Goal: Task Accomplishment & Management: Complete application form

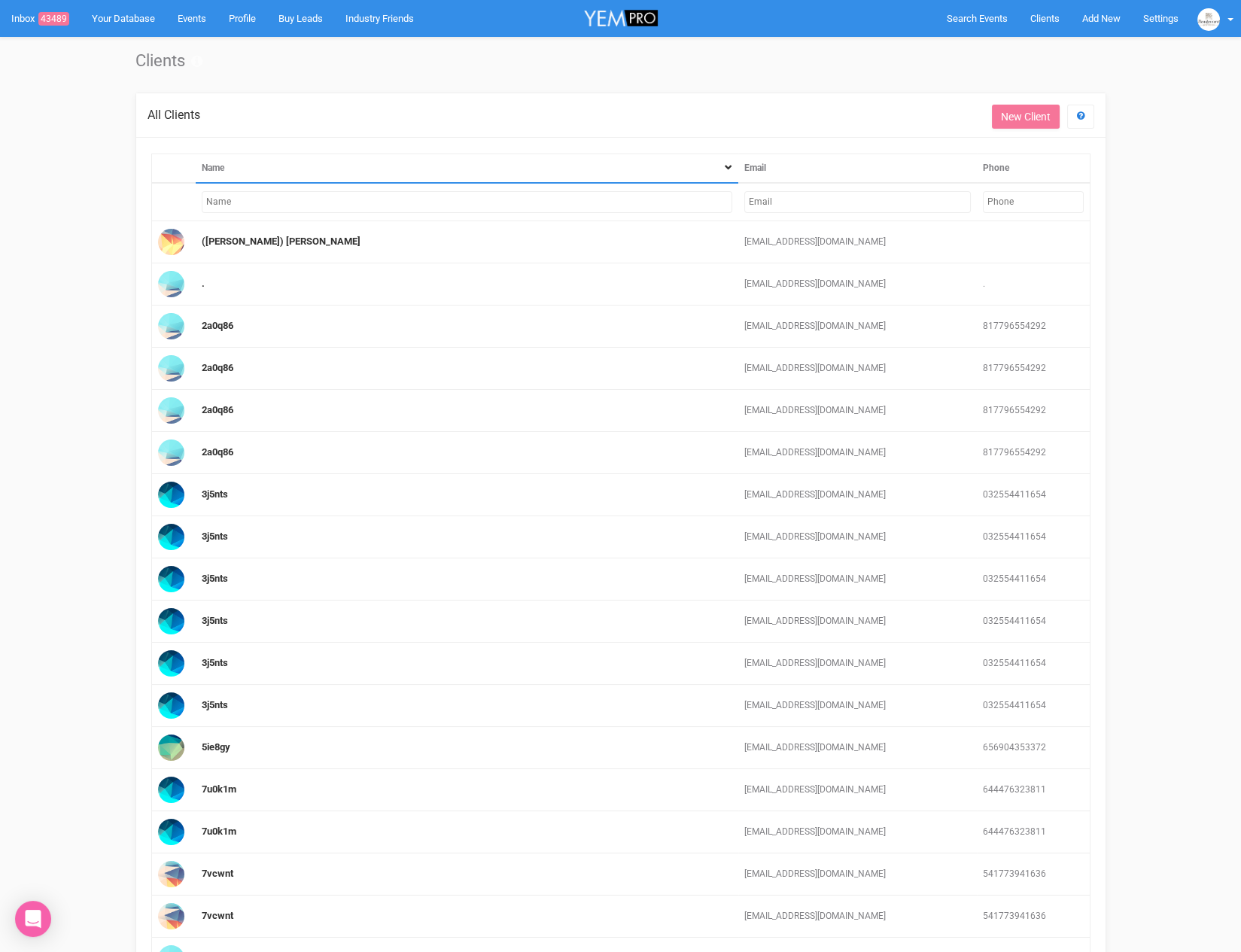
click at [852, 196] on input "text" at bounding box center [857, 202] width 226 height 22
paste input "[EMAIL_ADDRESS][DOMAIN_NAME]"
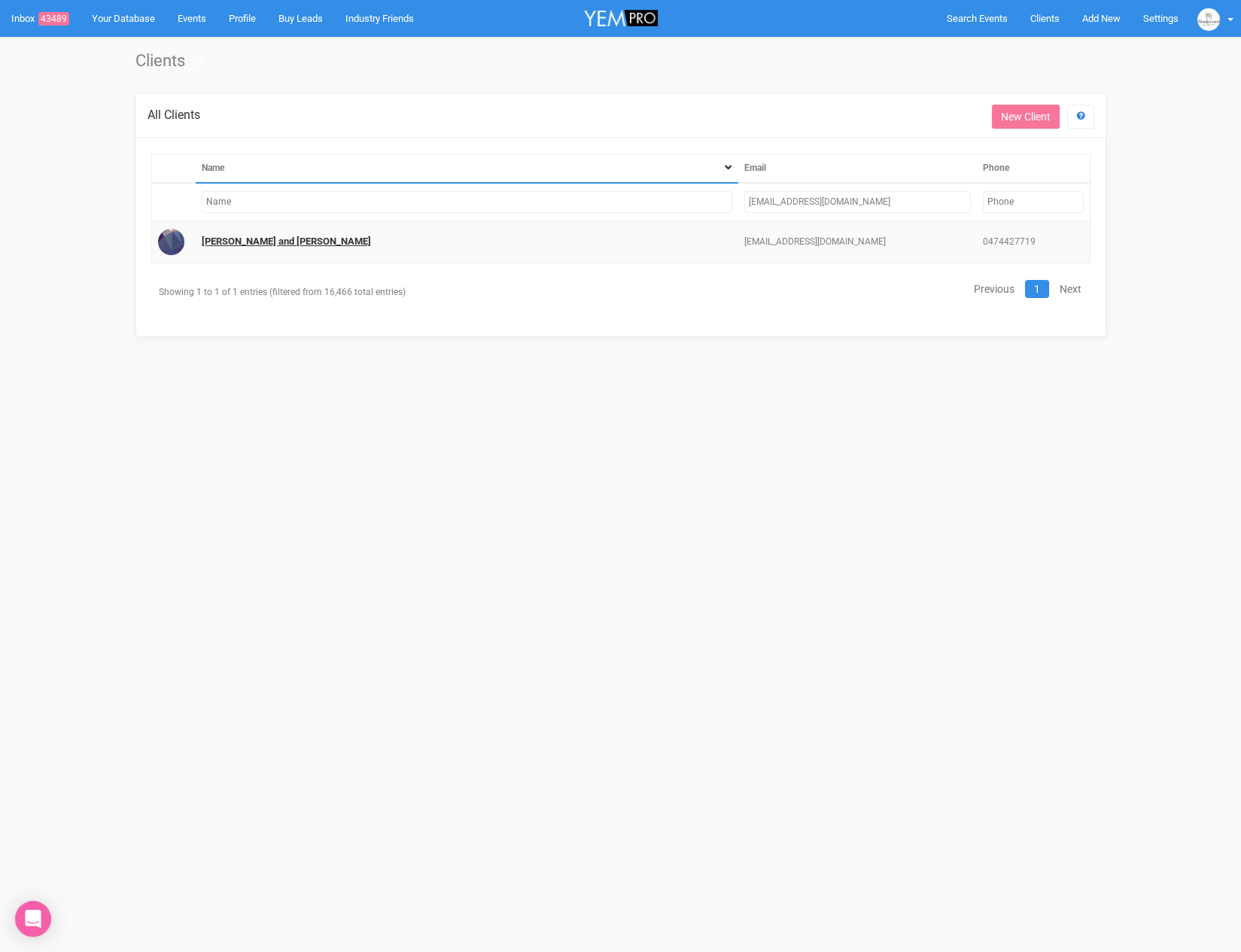
type input "[EMAIL_ADDRESS][DOMAIN_NAME]"
click at [283, 243] on link "[PERSON_NAME] and [PERSON_NAME]" at bounding box center [285, 241] width 169 height 11
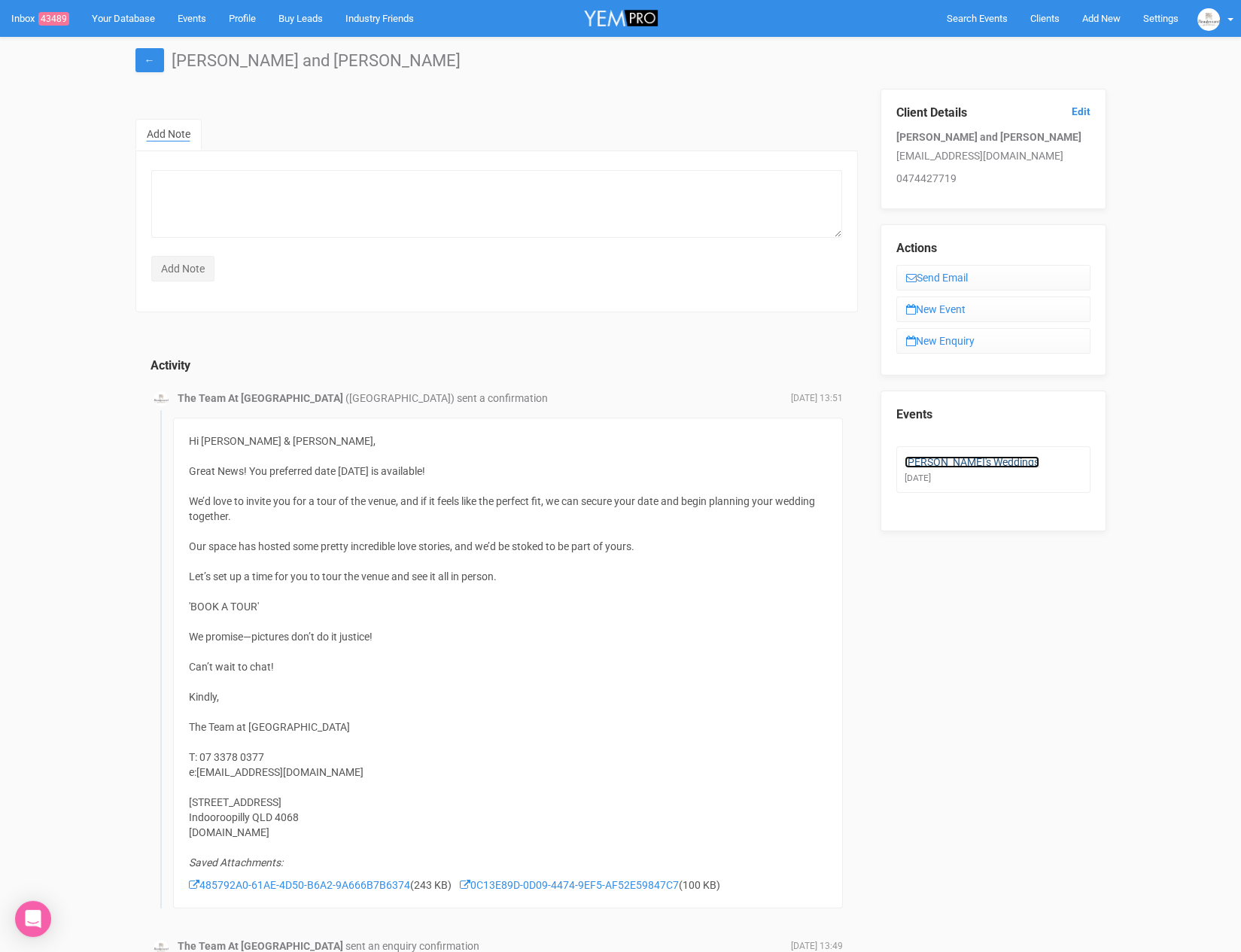
click at [969, 457] on link "[PERSON_NAME]'s Weddings" at bounding box center [972, 462] width 135 height 12
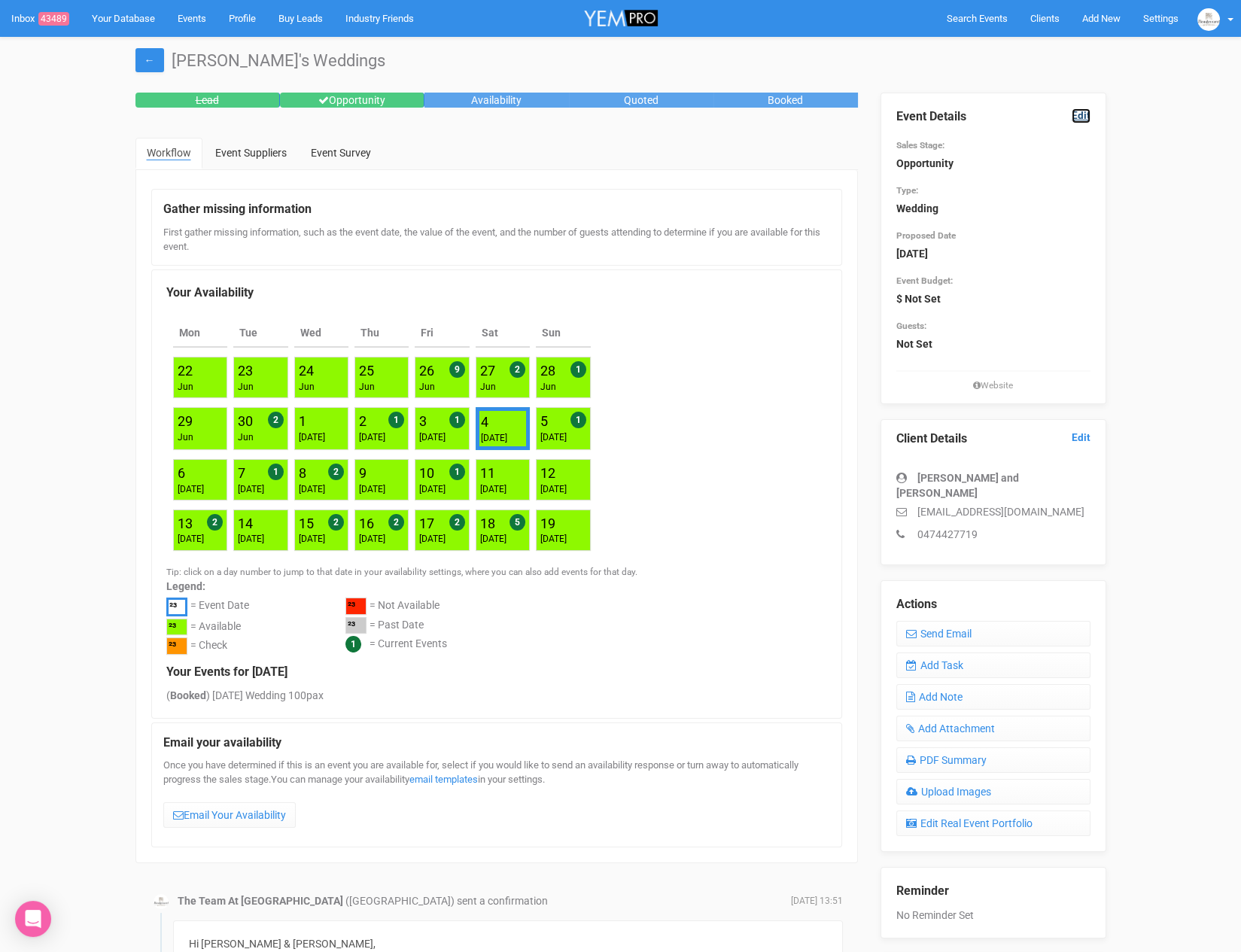
click at [1088, 115] on link "Edit" at bounding box center [1080, 114] width 18 height 14
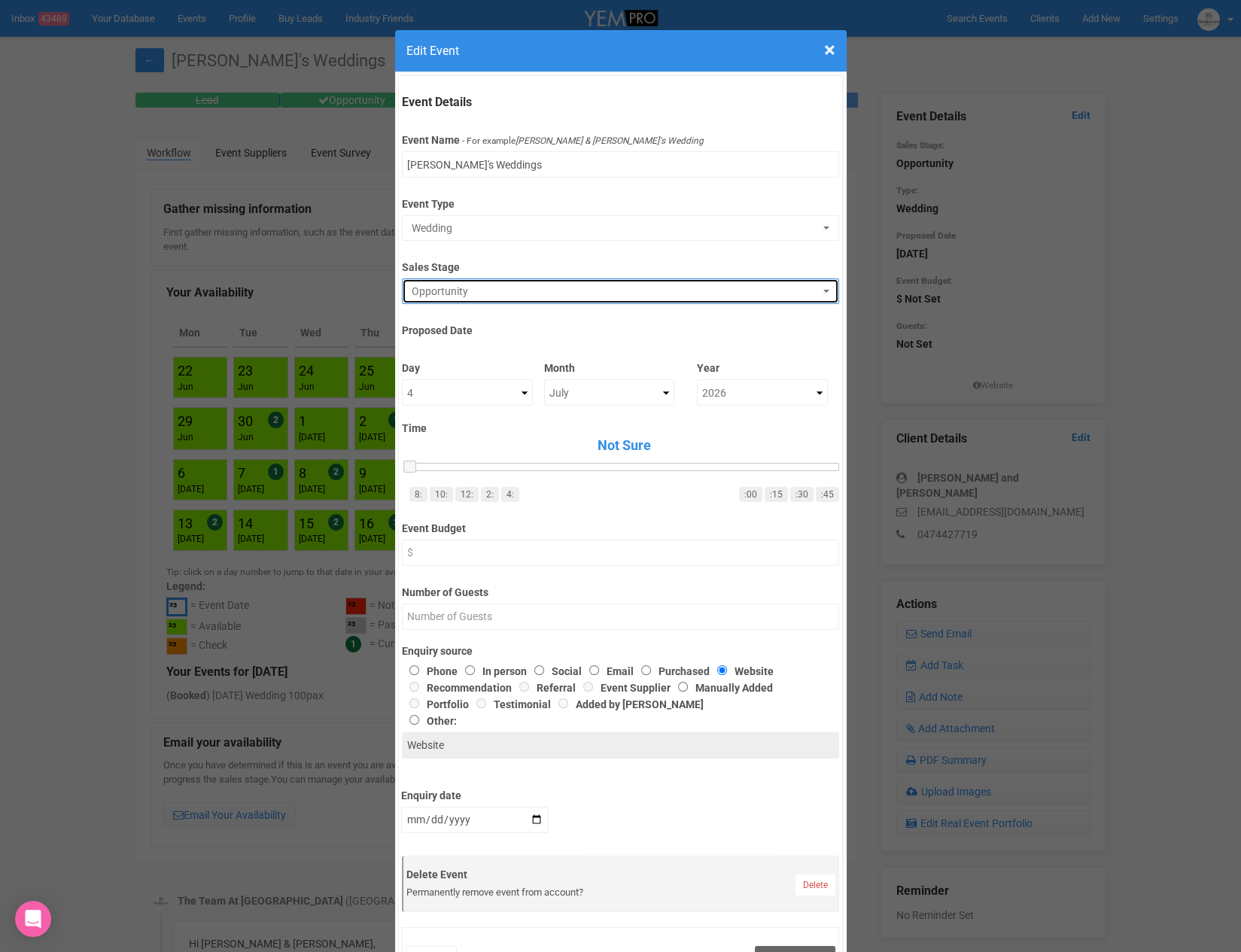
click at [486, 286] on span "Opportunity" at bounding box center [616, 291] width 408 height 15
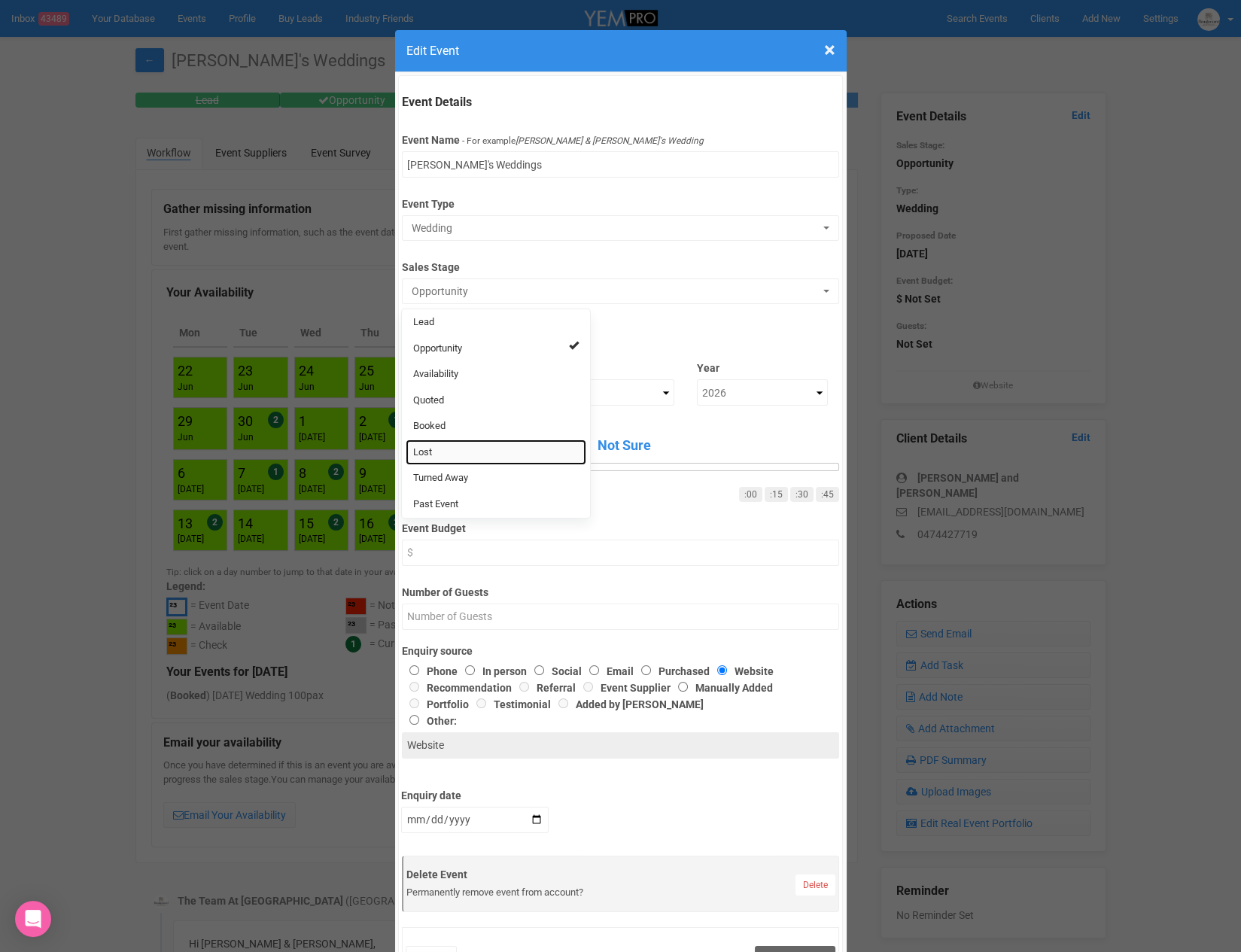
click at [452, 446] on link "Lost" at bounding box center [496, 452] width 181 height 27
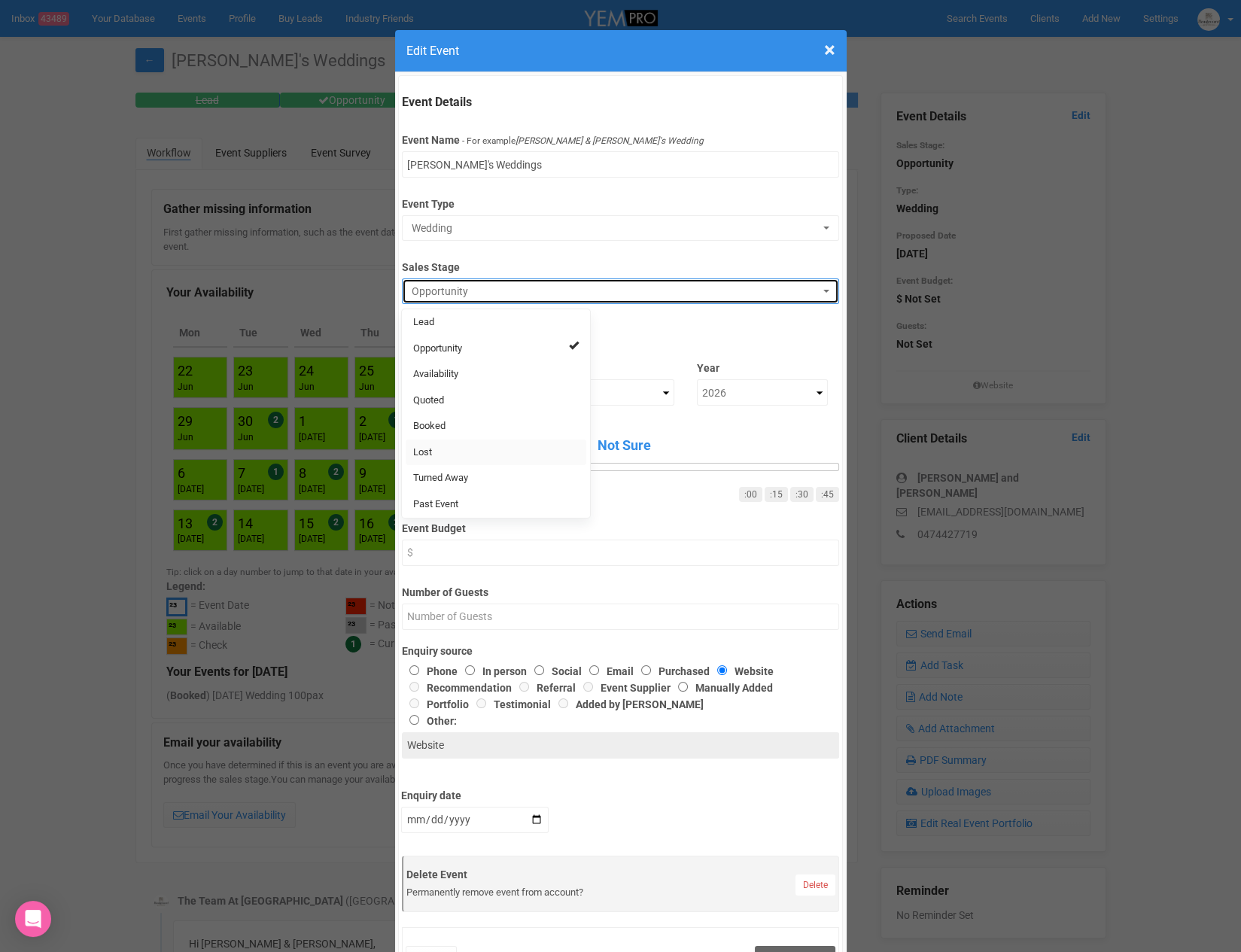
select select "10"
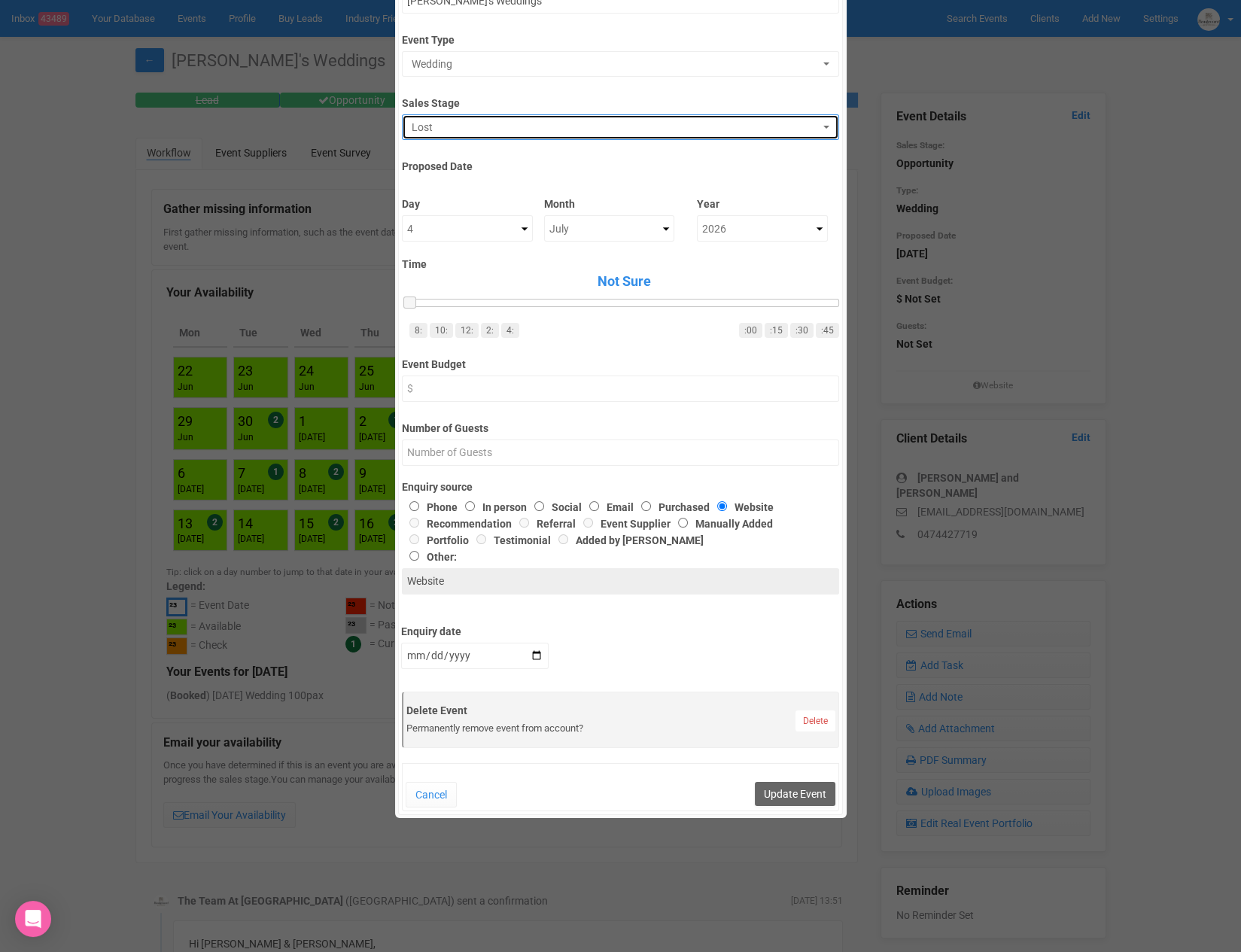
scroll to position [169, 0]
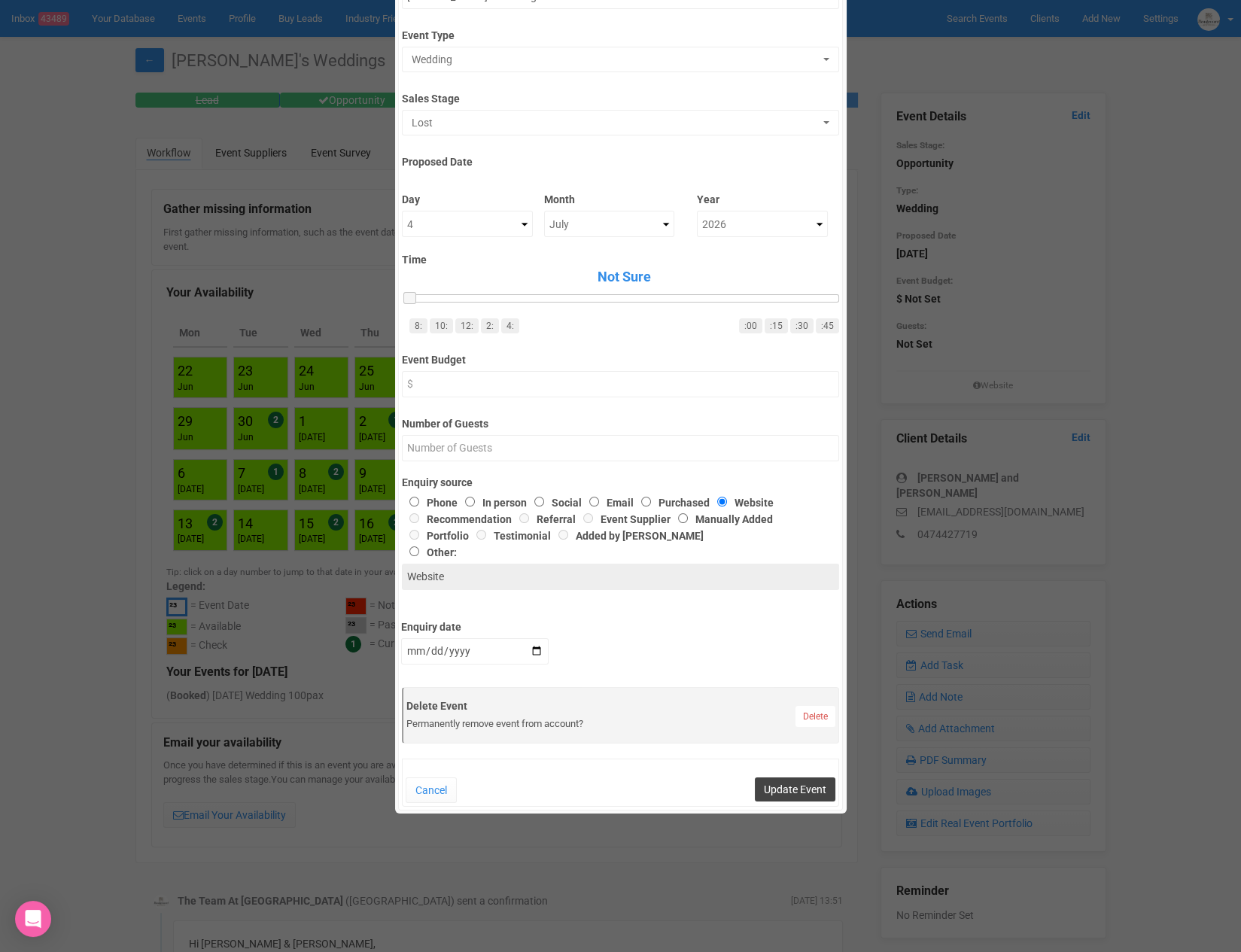
click at [789, 794] on button "Update Event" at bounding box center [794, 789] width 80 height 24
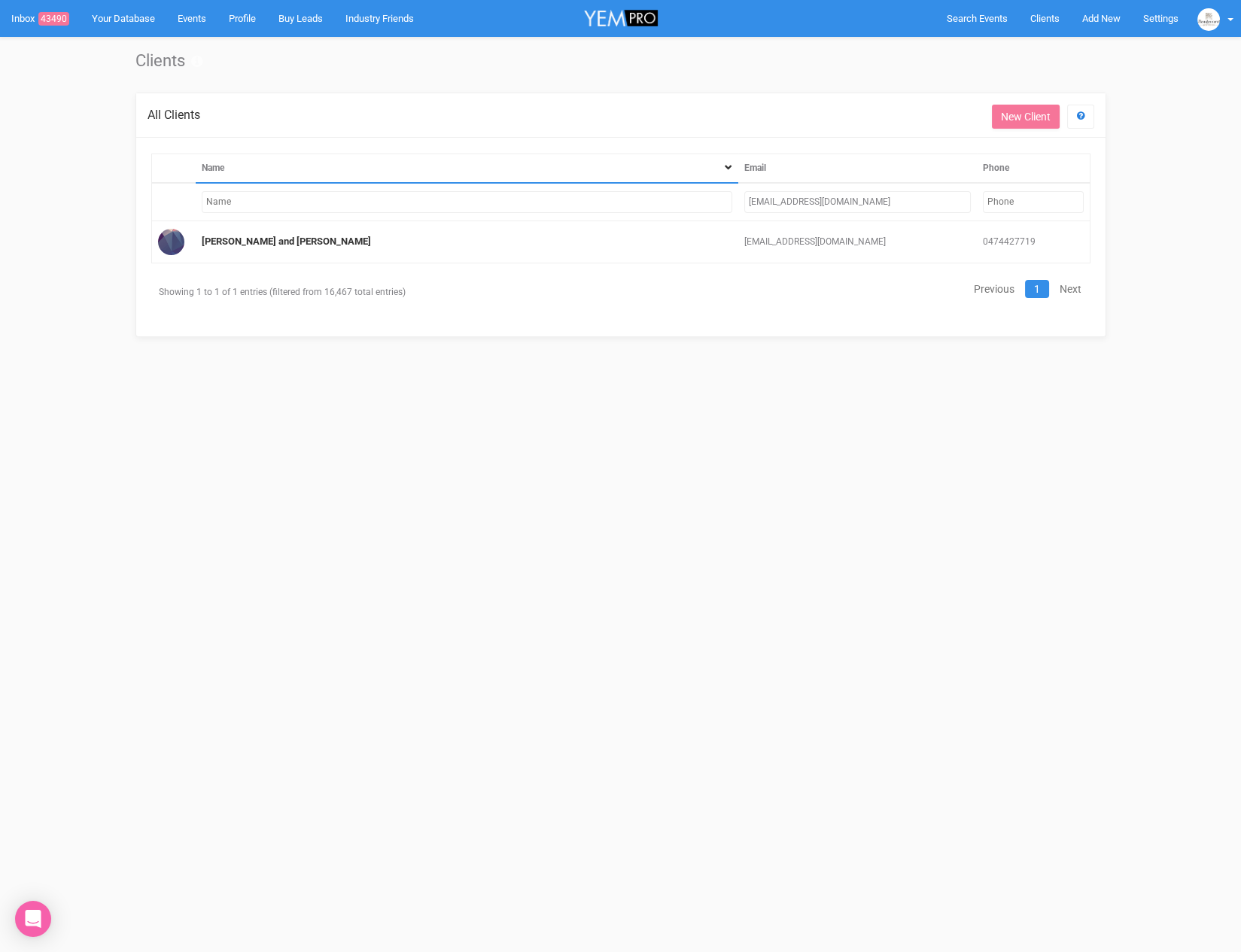
drag, startPoint x: 836, startPoint y: 195, endPoint x: 717, endPoint y: 194, distance: 119.0
click at [717, 194] on tr "[EMAIL_ADDRESS][DOMAIN_NAME]" at bounding box center [620, 202] width 938 height 39
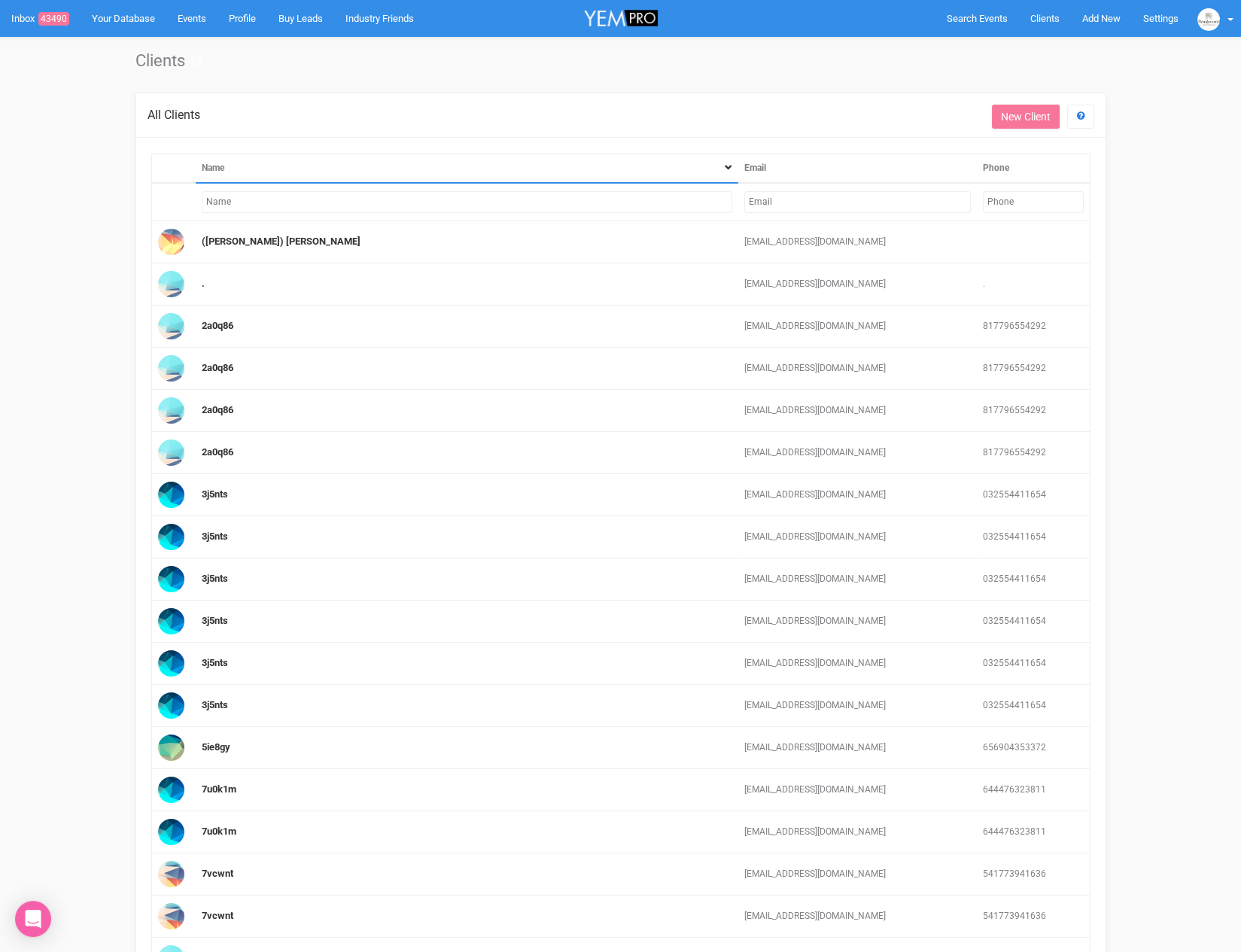
paste input "[EMAIL_ADDRESS][DOMAIN_NAME]"
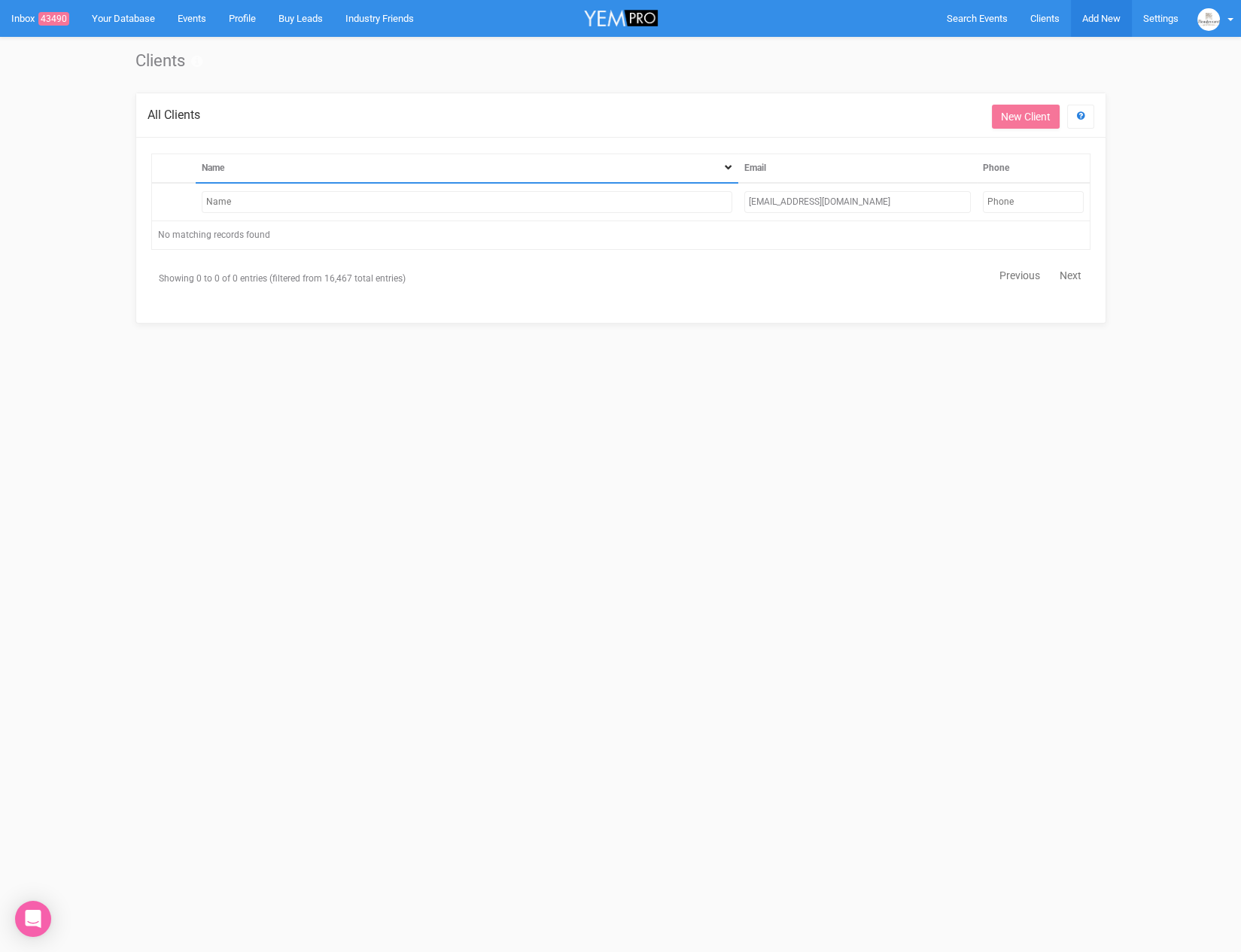
type input "[EMAIL_ADDRESS][DOMAIN_NAME]"
click at [1092, 18] on span "Add New" at bounding box center [1102, 18] width 39 height 11
click at [1058, 133] on link "New Enquiry" at bounding box center [1066, 139] width 113 height 30
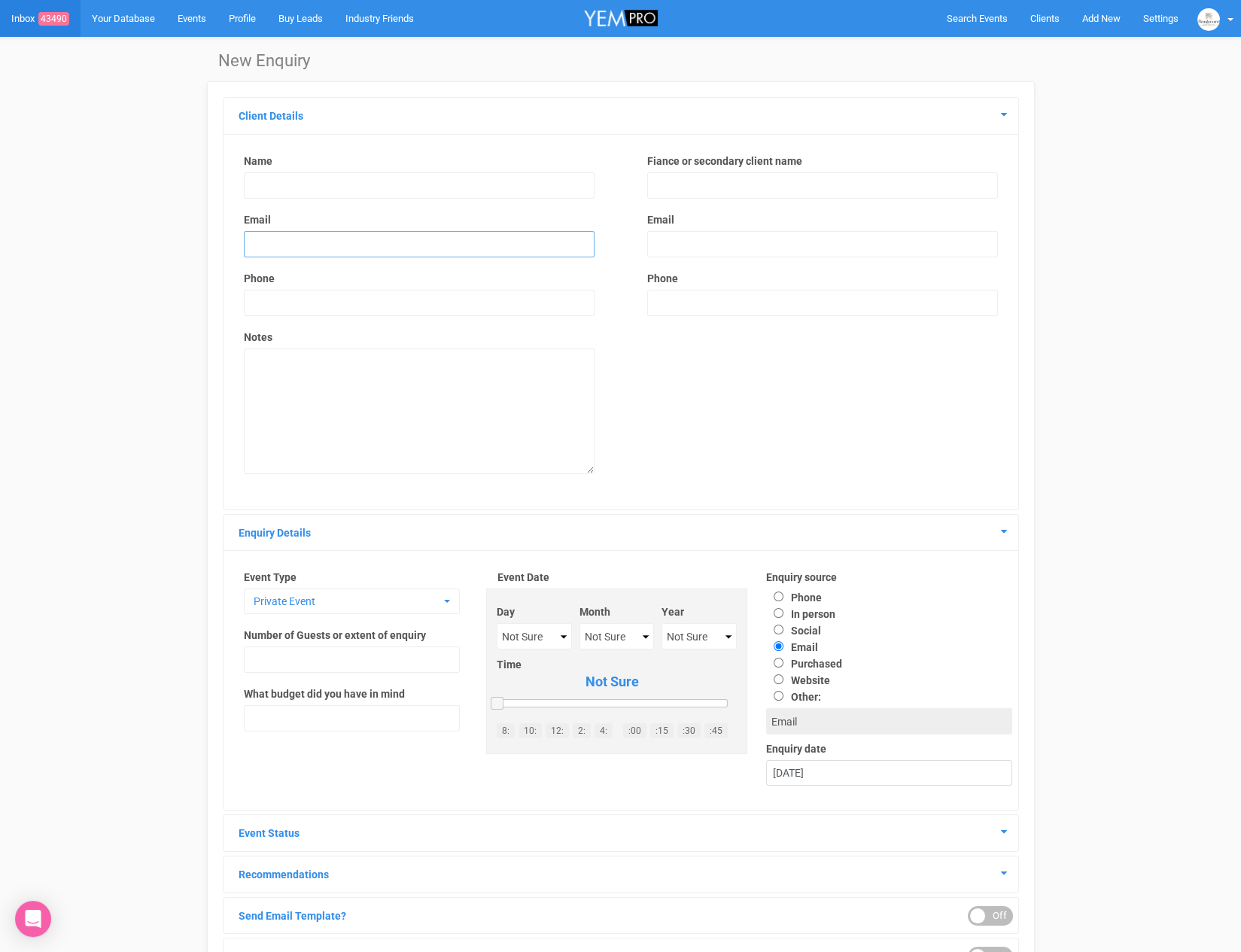
click at [294, 239] on input "email" at bounding box center [419, 244] width 351 height 27
paste input "[EMAIL_ADDRESS][DOMAIN_NAME]"
type input "[EMAIL_ADDRESS][DOMAIN_NAME]"
click at [327, 181] on input "text" at bounding box center [419, 186] width 351 height 27
type input "[PERSON_NAME]"
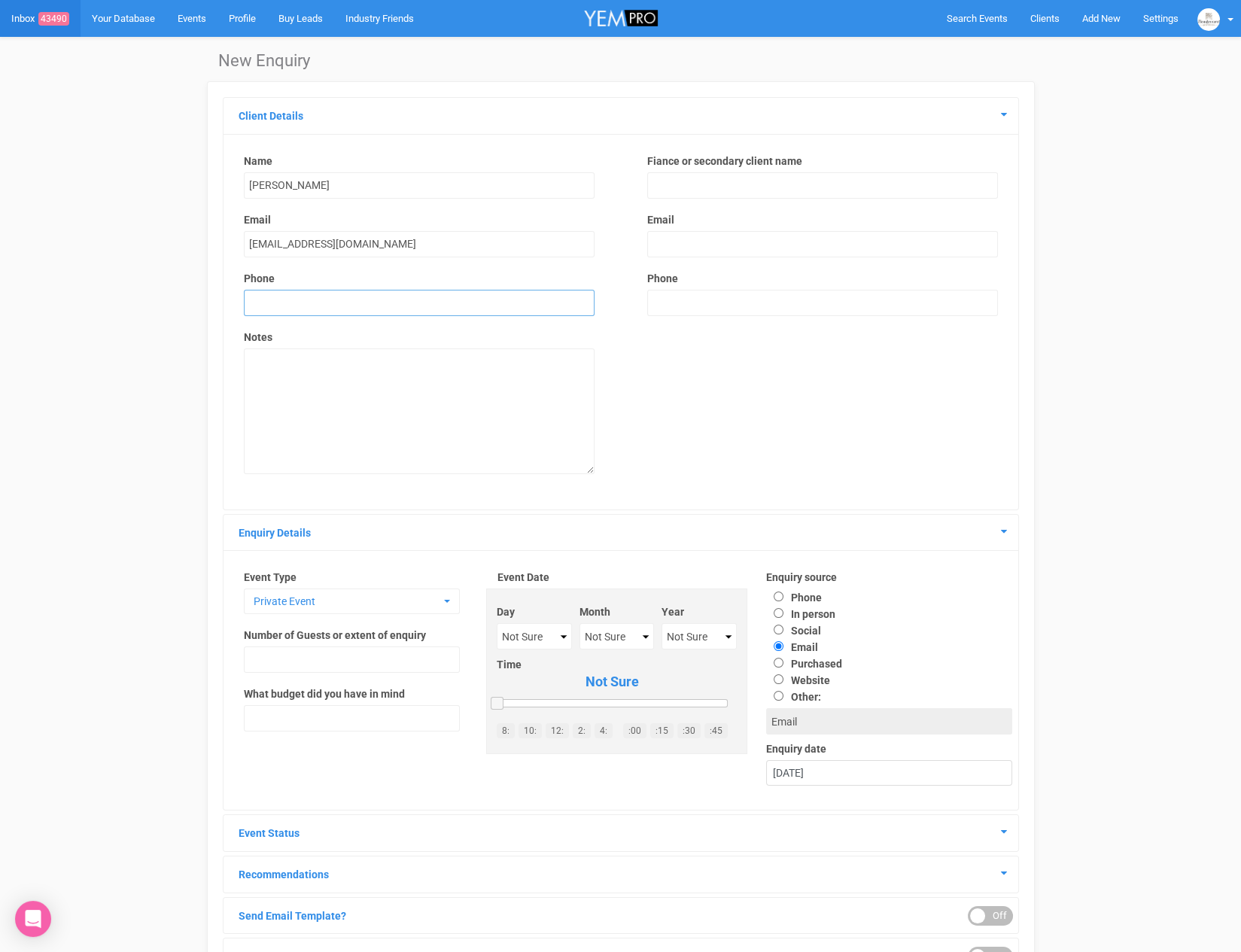
click at [360, 305] on input "text" at bounding box center [419, 303] width 351 height 27
type input "000000000"
click at [327, 373] on textarea at bounding box center [419, 411] width 351 height 126
type textarea "emailed"
click at [395, 594] on span "Private Event" at bounding box center [347, 601] width 187 height 15
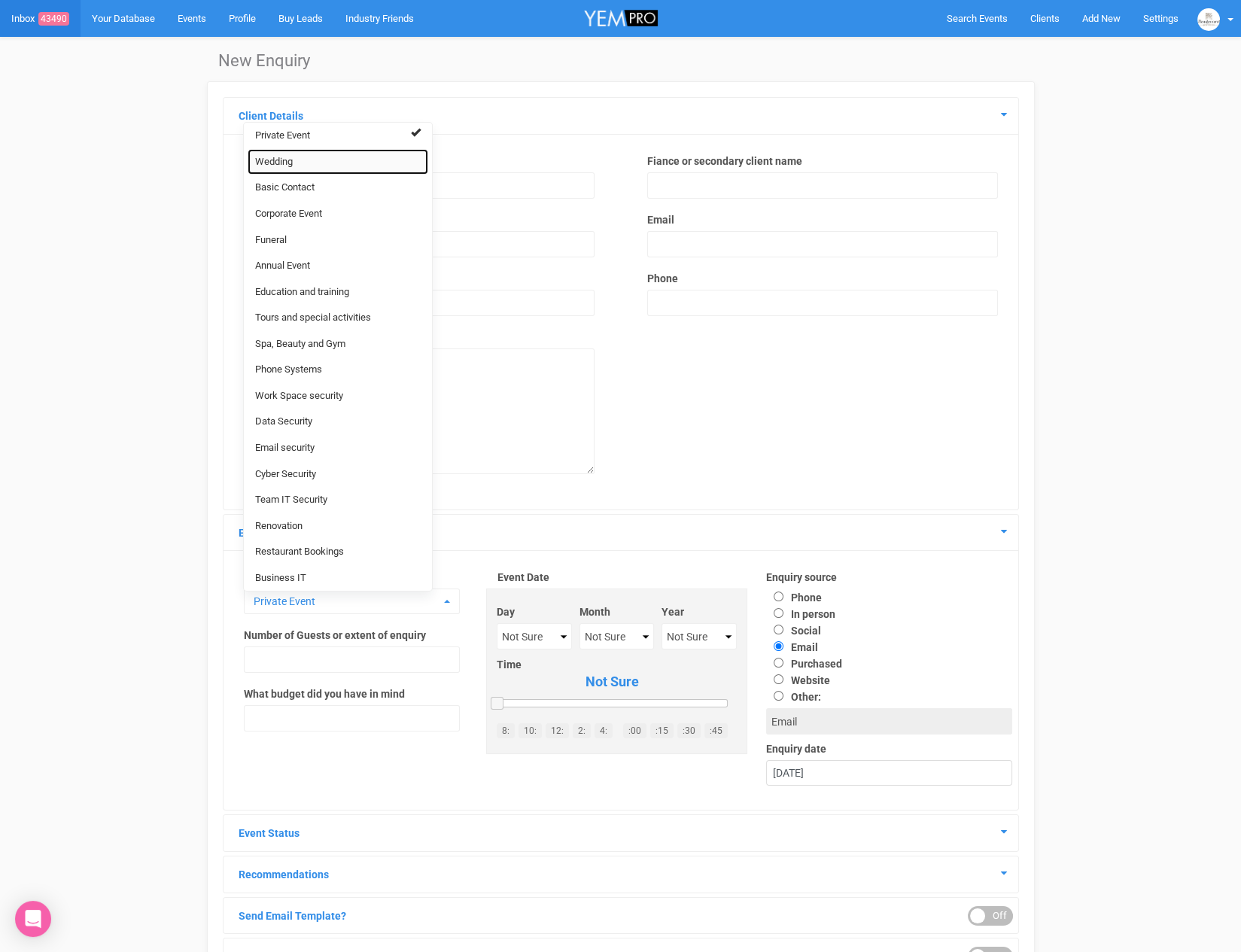
click at [305, 170] on link "Wedding" at bounding box center [338, 162] width 181 height 27
select select "20"
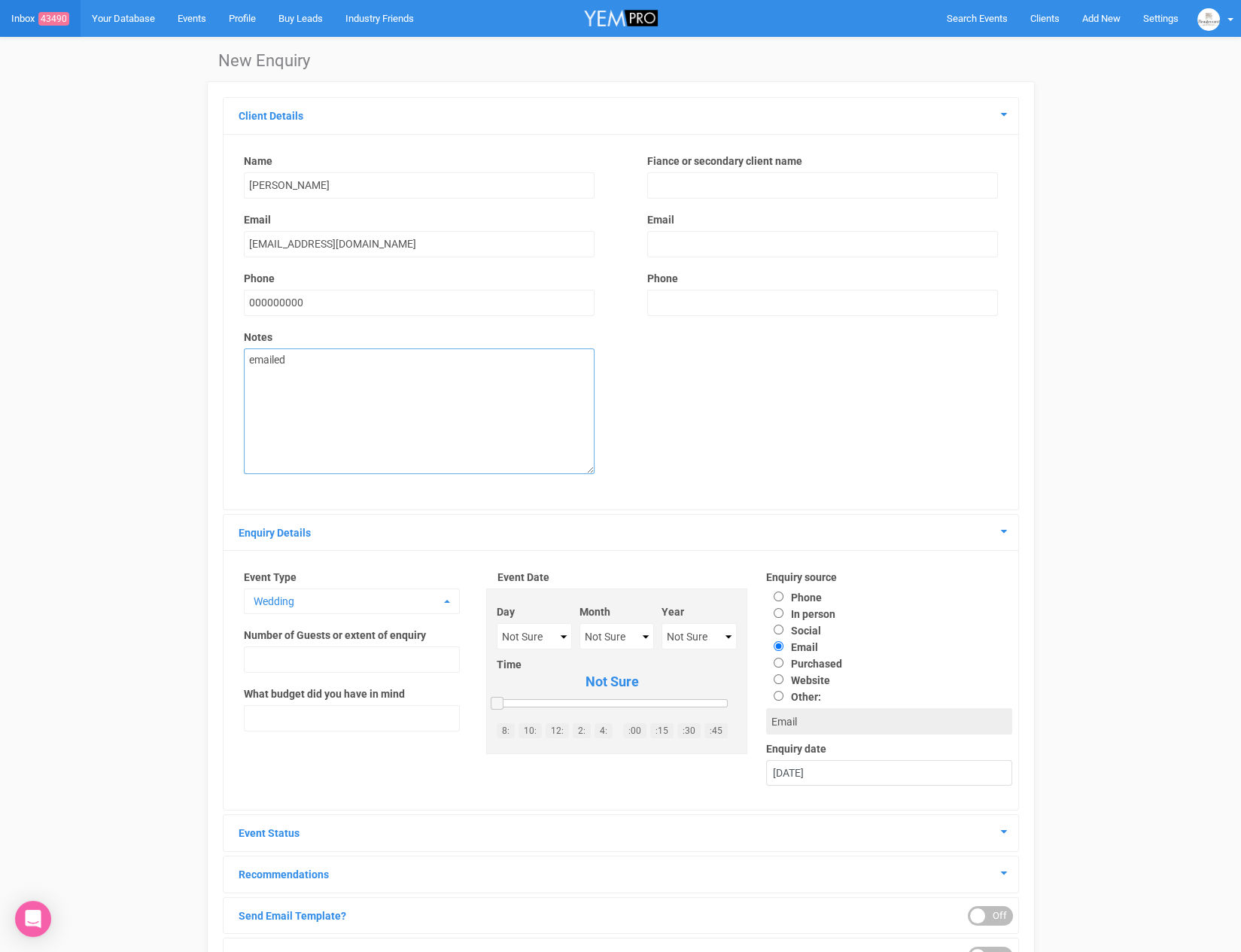
click at [307, 355] on textarea "emailed" at bounding box center [419, 411] width 351 height 126
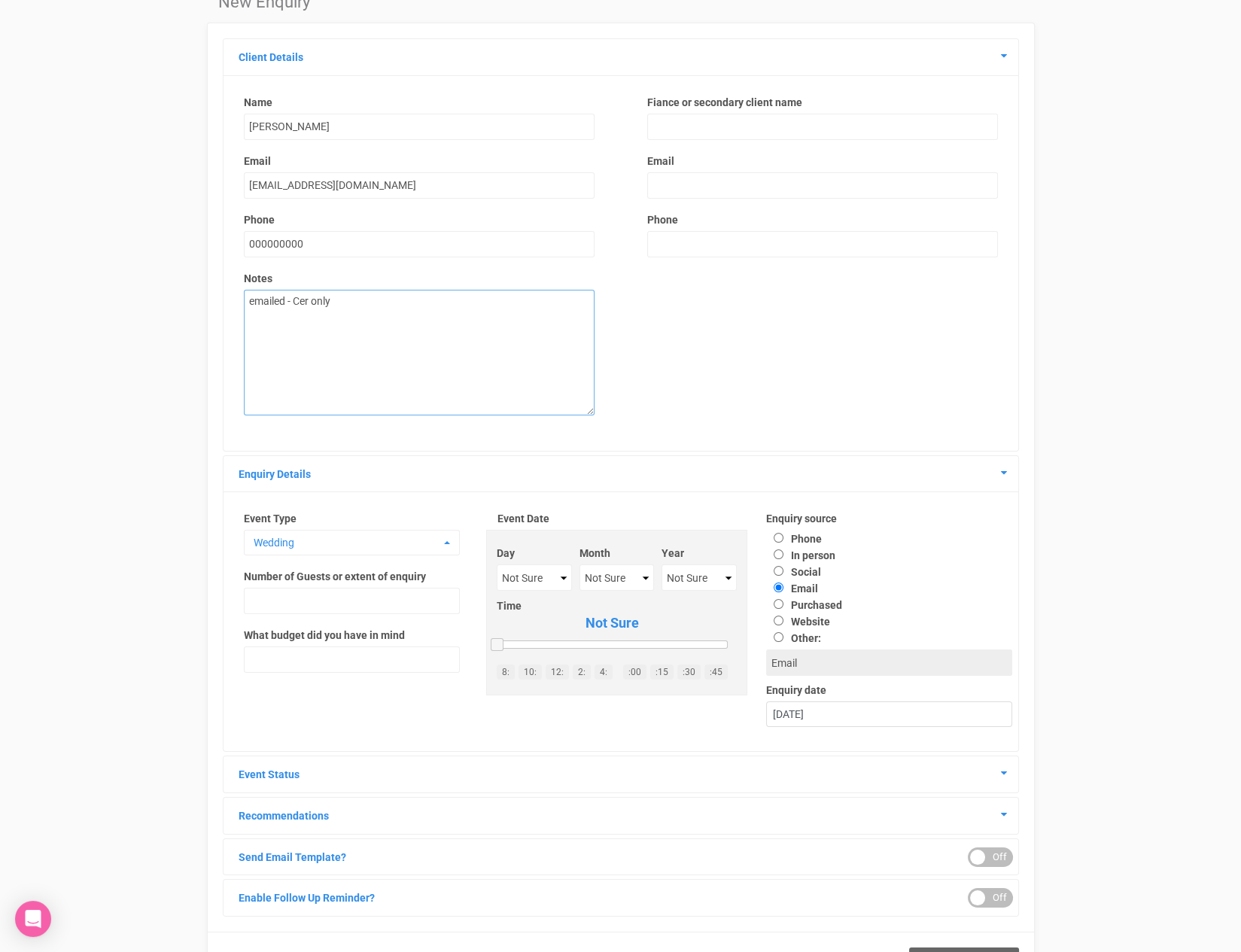
scroll to position [128, 0]
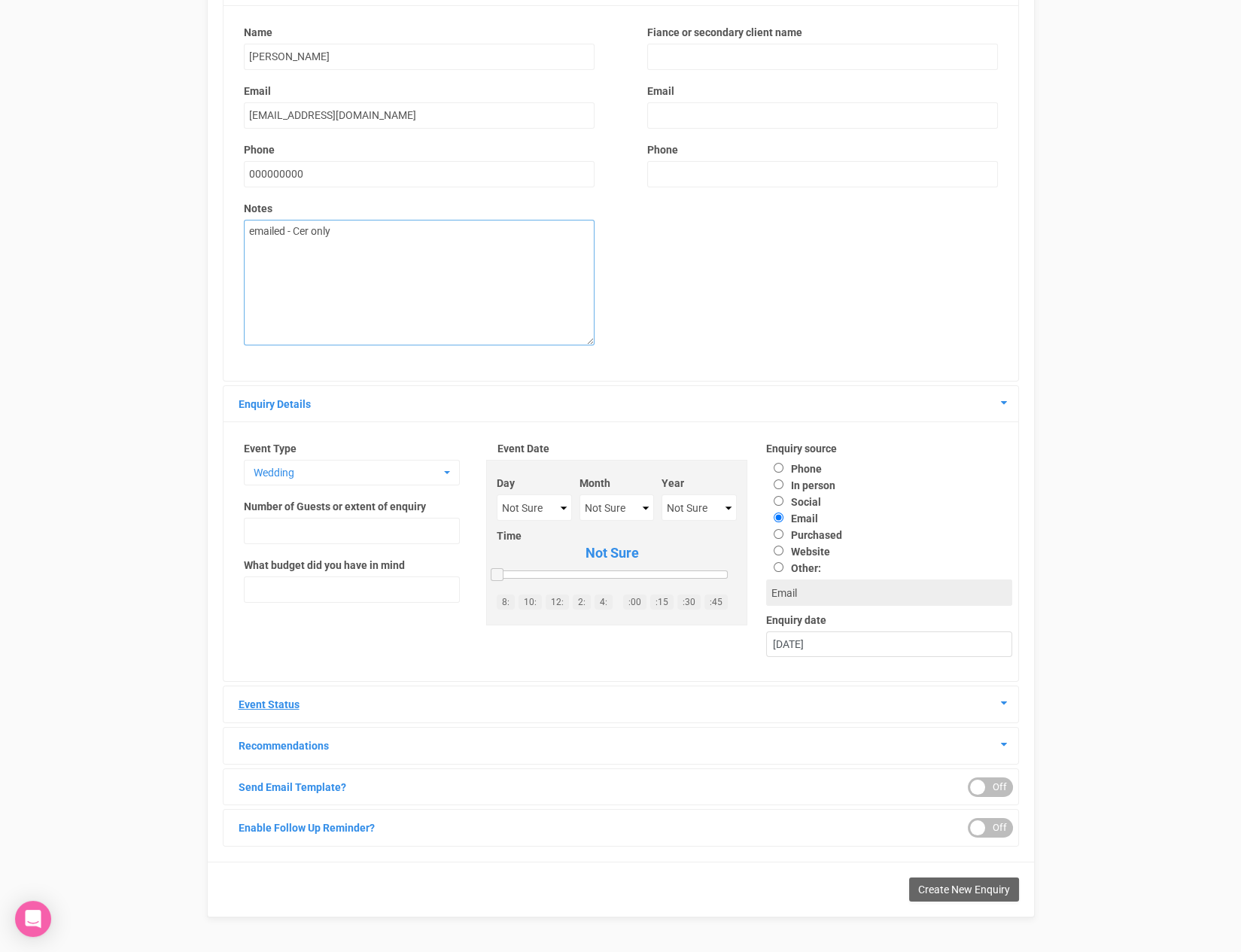
type textarea "emailed - Cer only"
click at [1002, 702] on icon at bounding box center [1004, 702] width 6 height 10
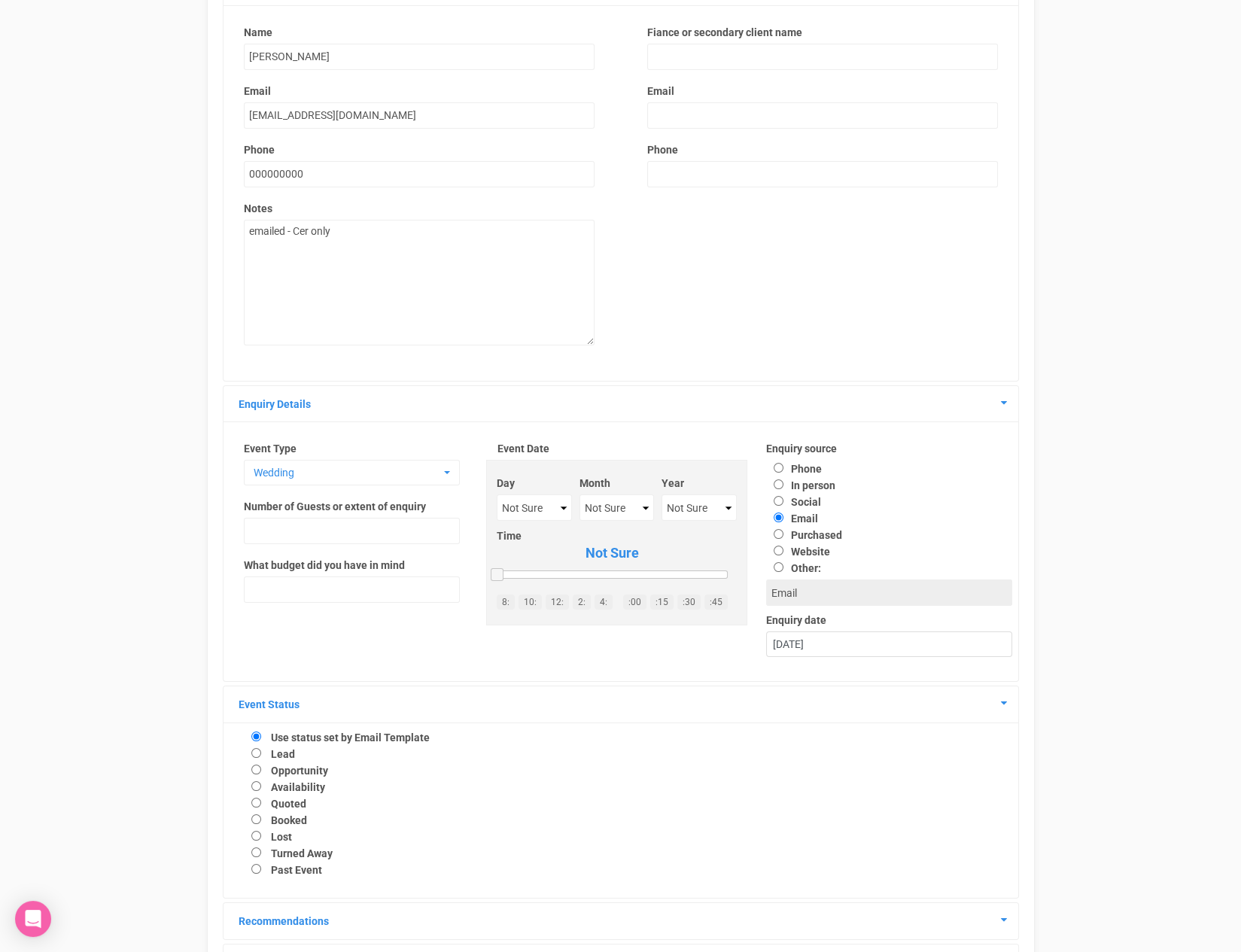
click at [303, 788] on label "Availability" at bounding box center [297, 787] width 54 height 12
click at [261, 788] on input "Availability" at bounding box center [256, 786] width 10 height 10
radio input "true"
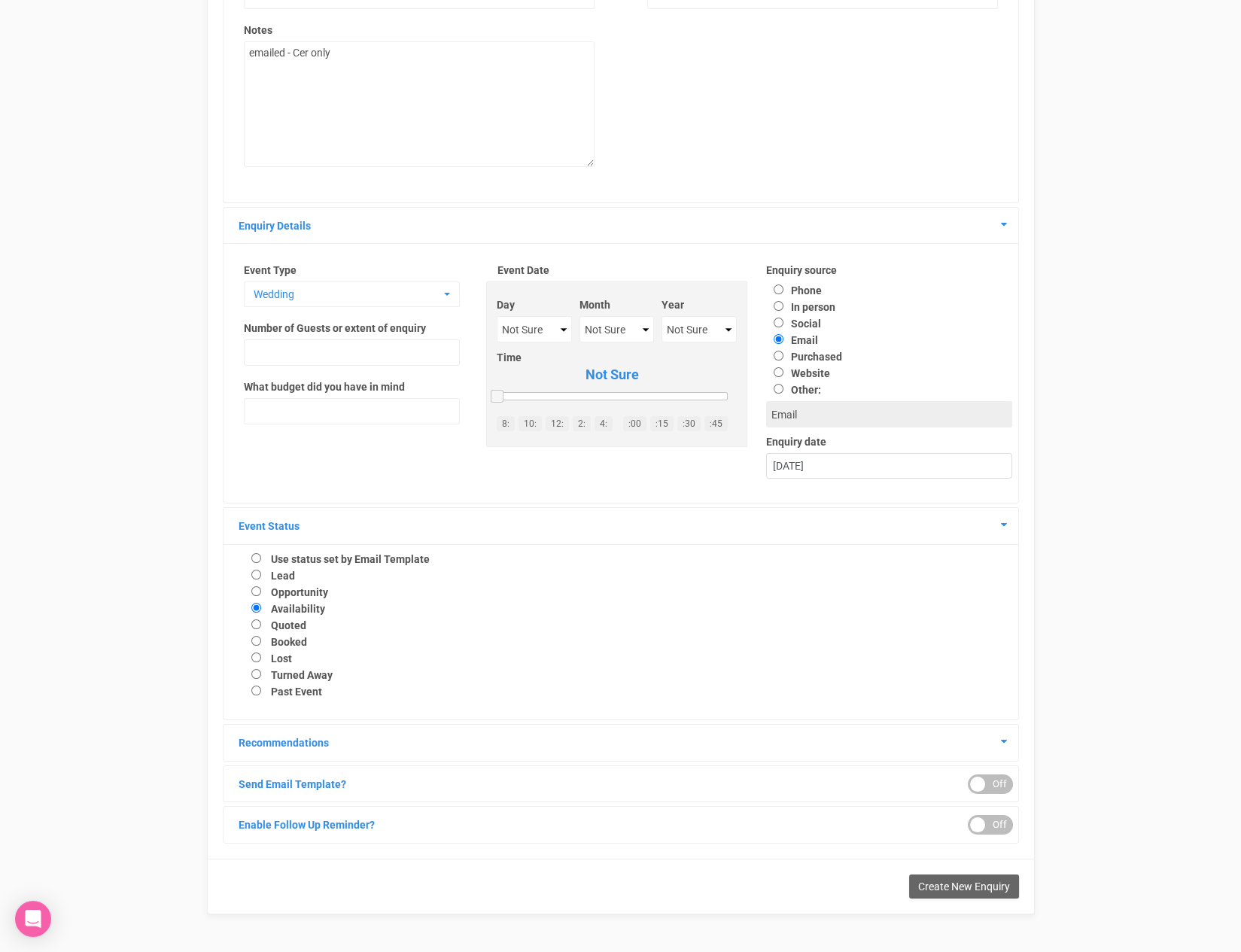
click at [997, 823] on div "ON OFF" at bounding box center [990, 825] width 45 height 19
click at [882, 893] on div "3 days Tuesday, 7th October 2025" at bounding box center [620, 898] width 795 height 108
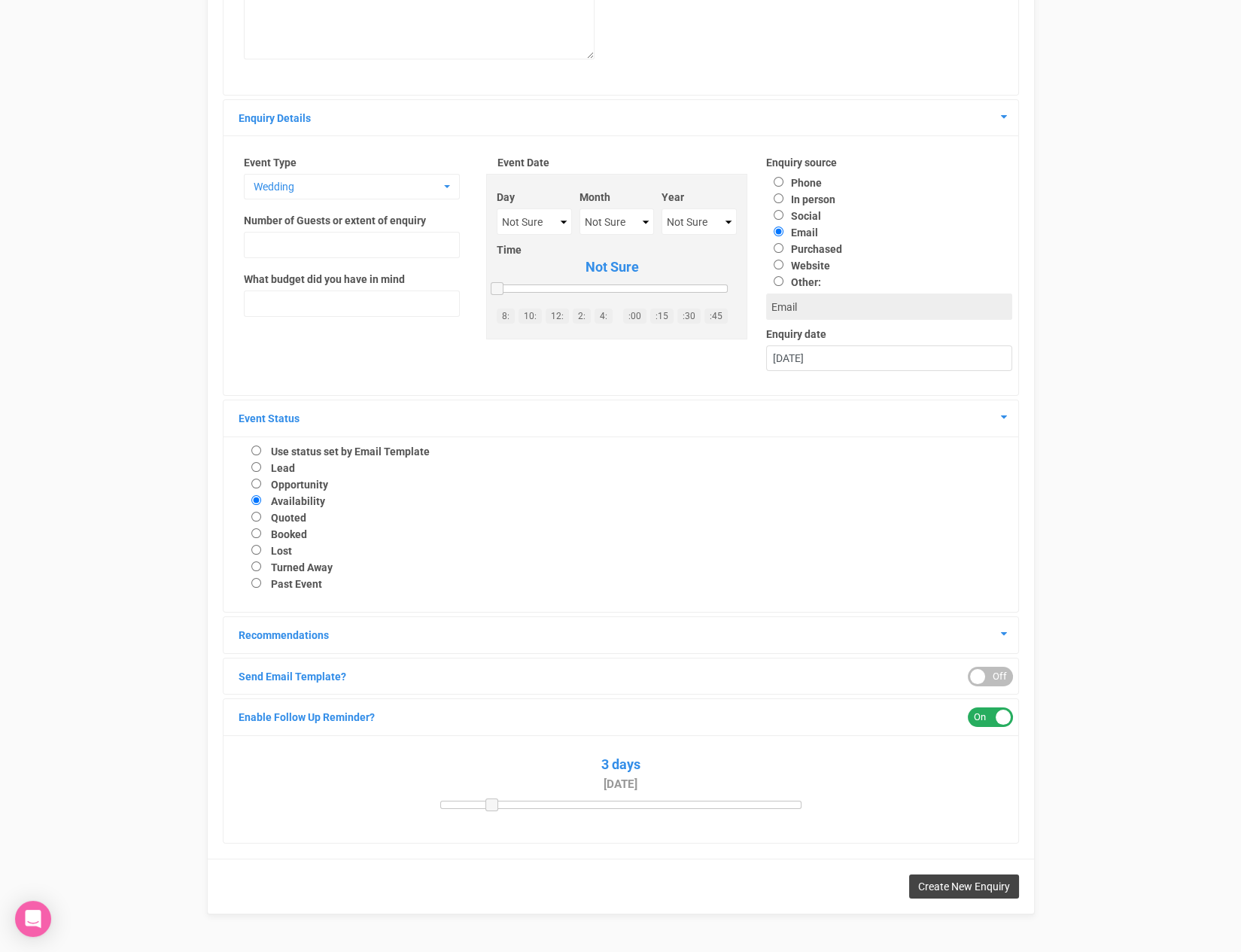
click at [970, 881] on span "Create New Enquiry" at bounding box center [963, 886] width 91 height 12
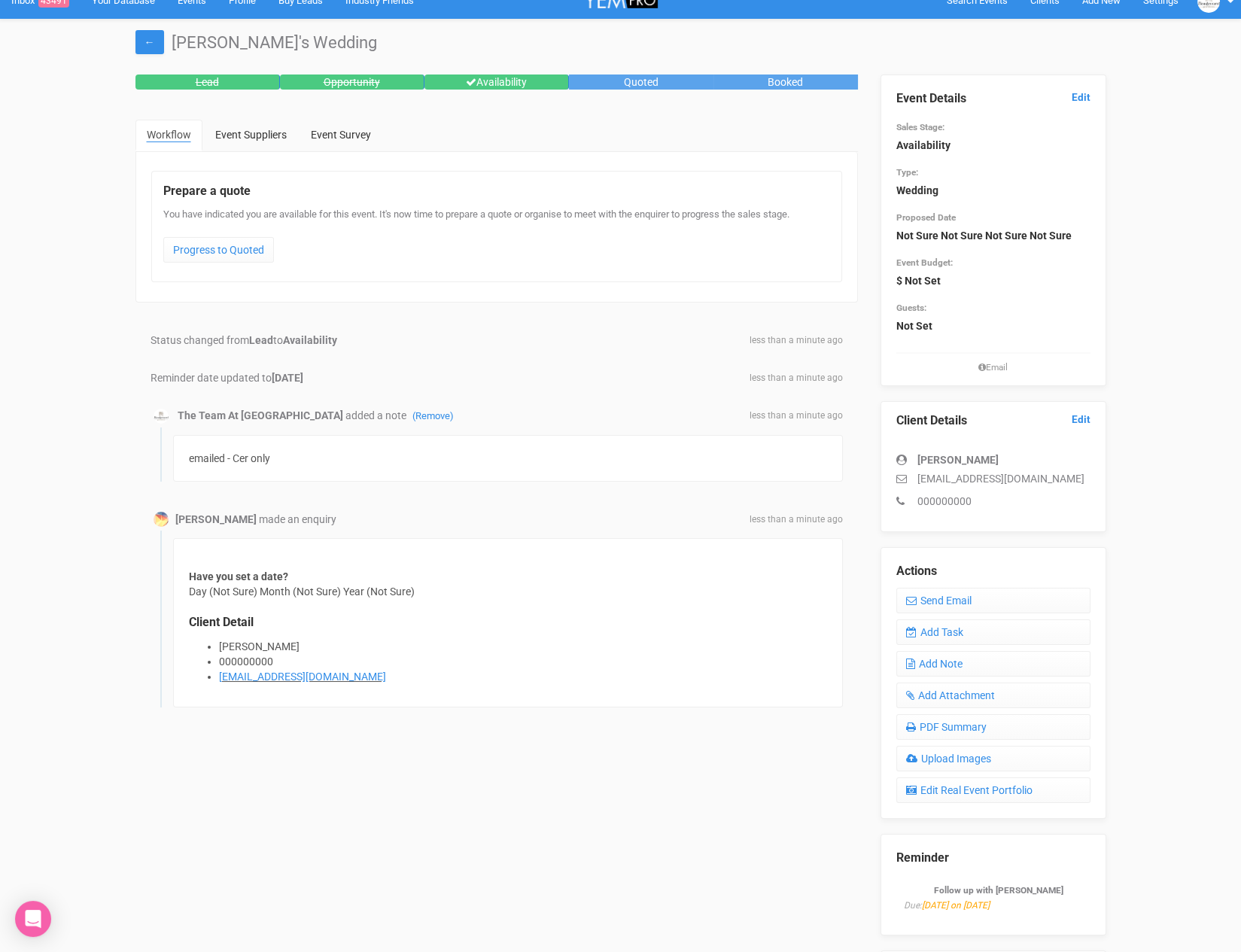
scroll to position [18, 0]
